Goal: Task Accomplishment & Management: Manage account settings

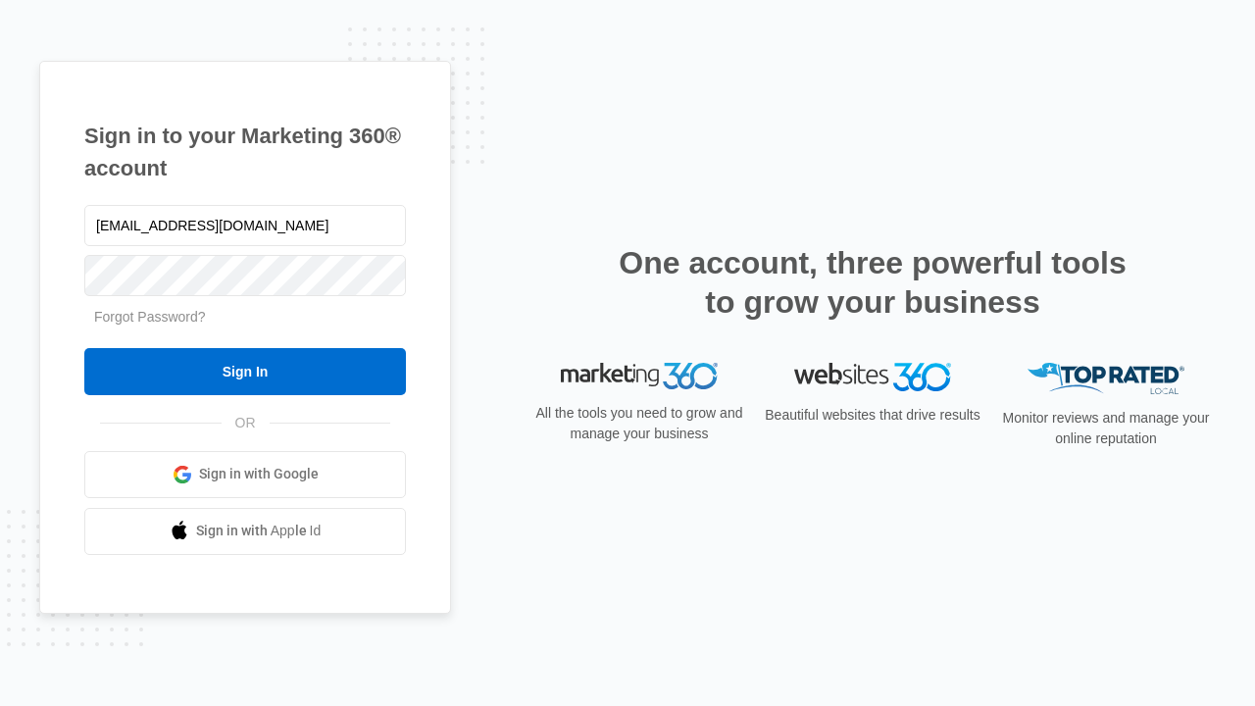
type input "[EMAIL_ADDRESS][DOMAIN_NAME]"
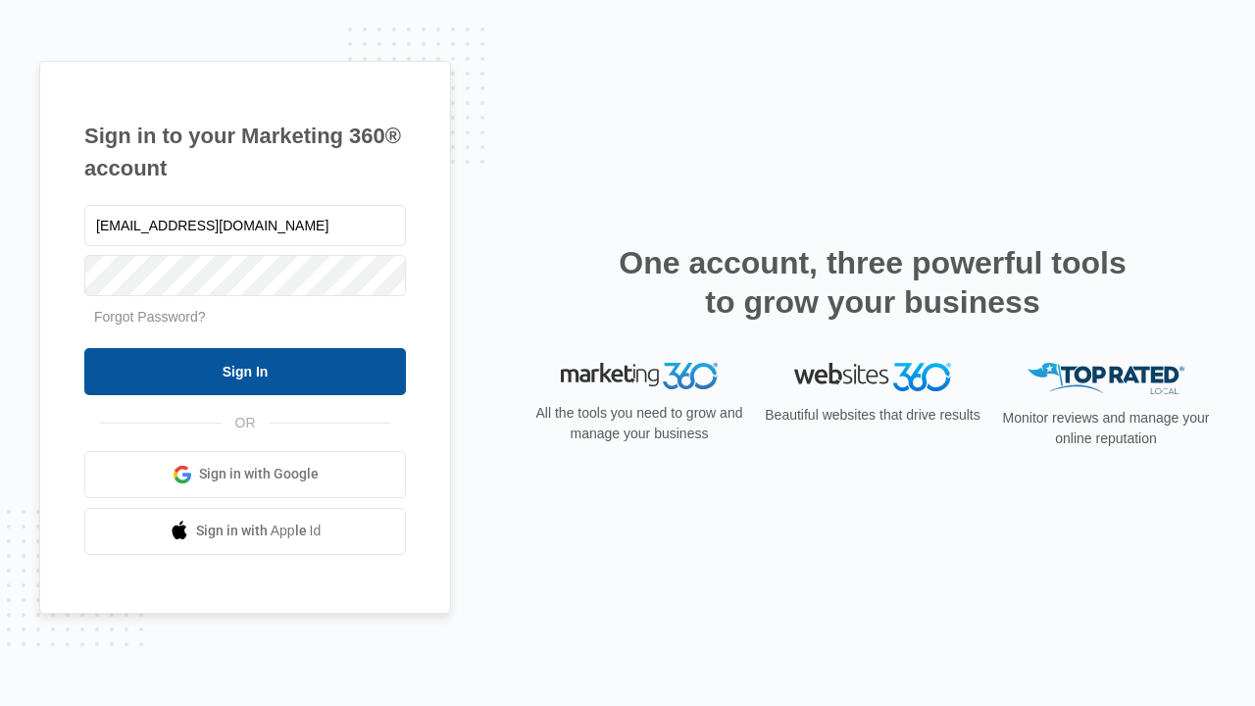
click at [245, 371] on input "Sign In" at bounding box center [245, 371] width 322 height 47
